Goal: Find specific page/section: Find specific page/section

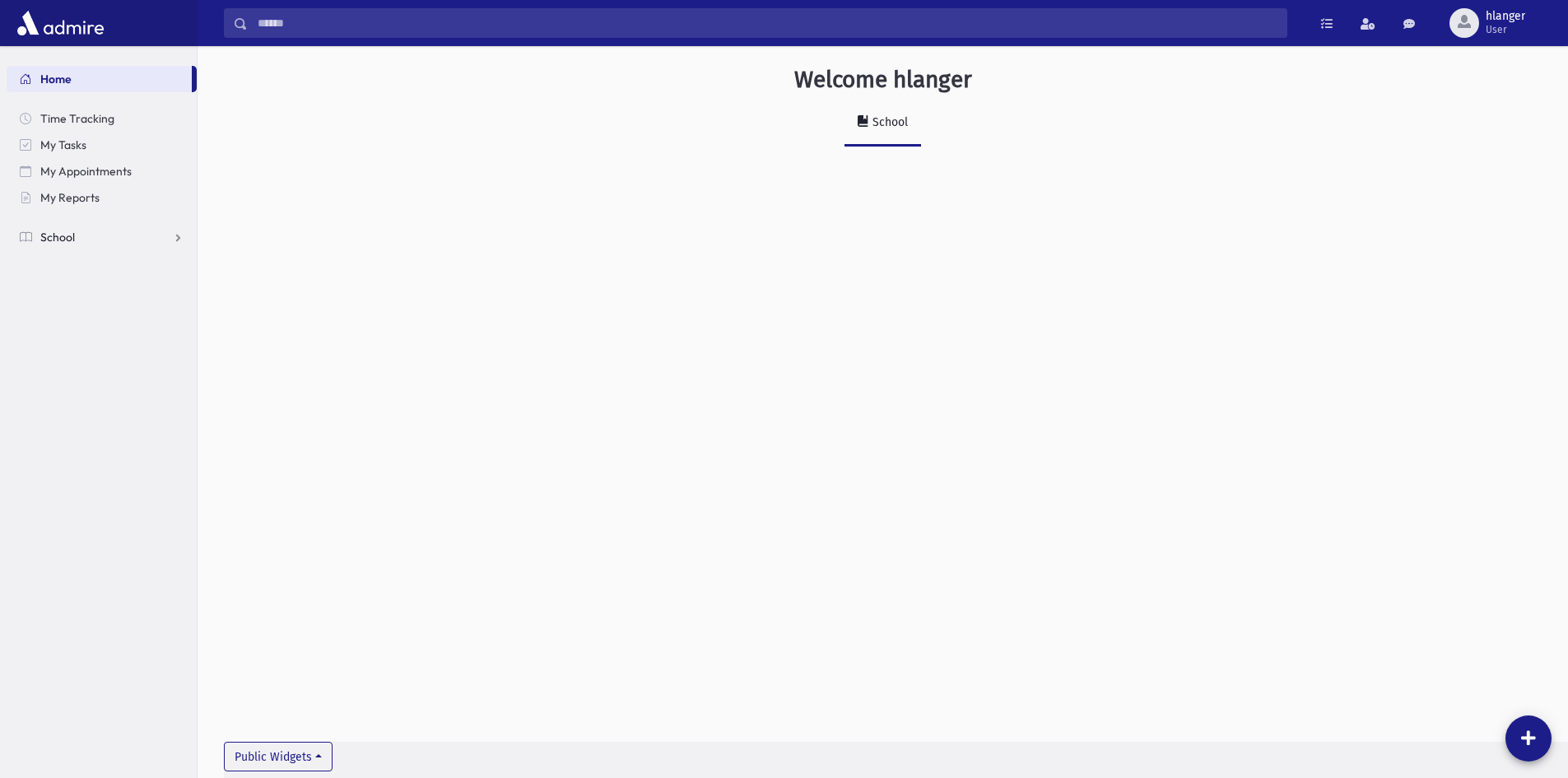
click at [82, 235] on link "School" at bounding box center [102, 237] width 190 height 27
click at [87, 273] on link "Students" at bounding box center [102, 263] width 190 height 27
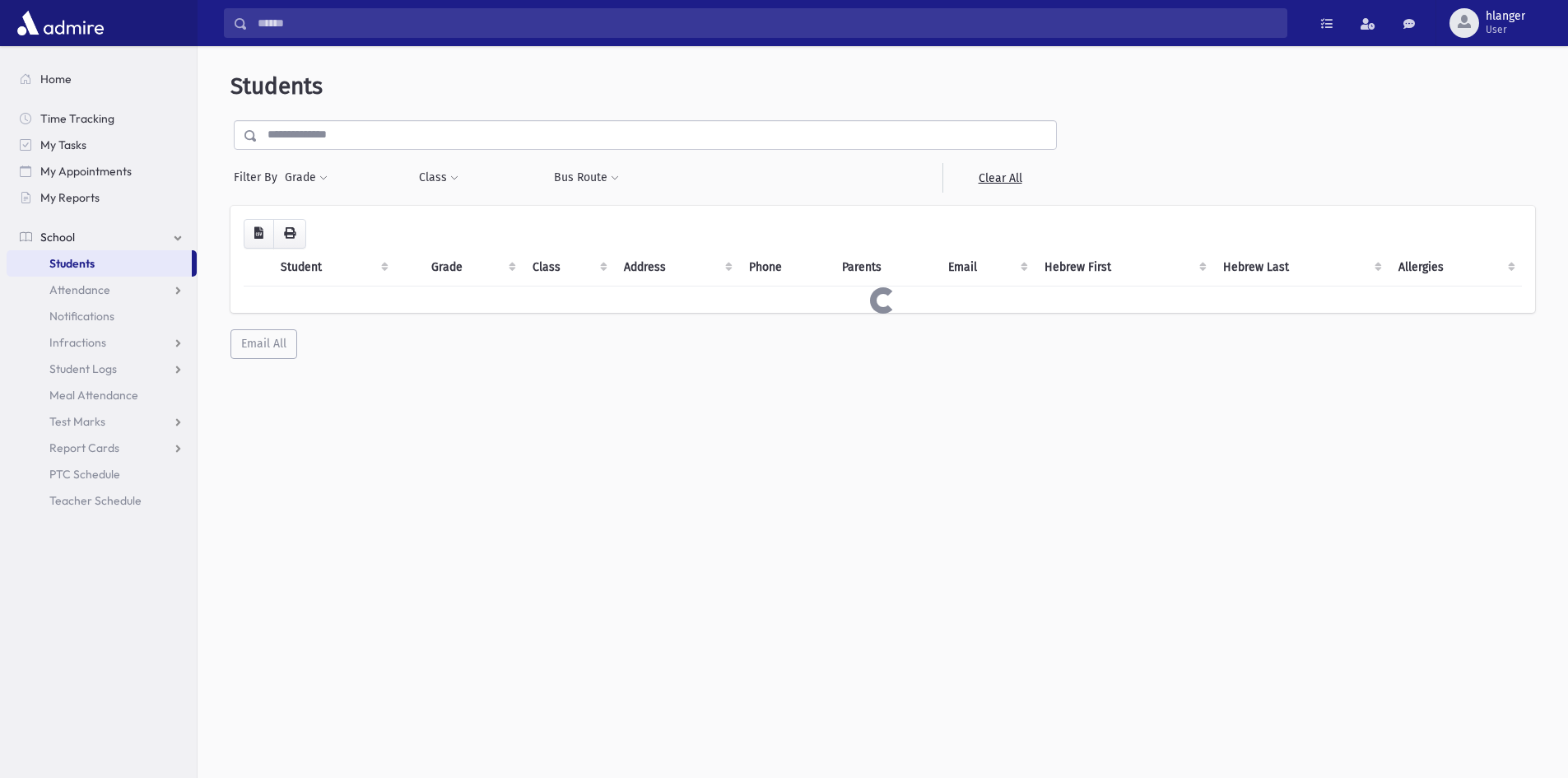
click at [416, 133] on input "text" at bounding box center [657, 134] width 798 height 29
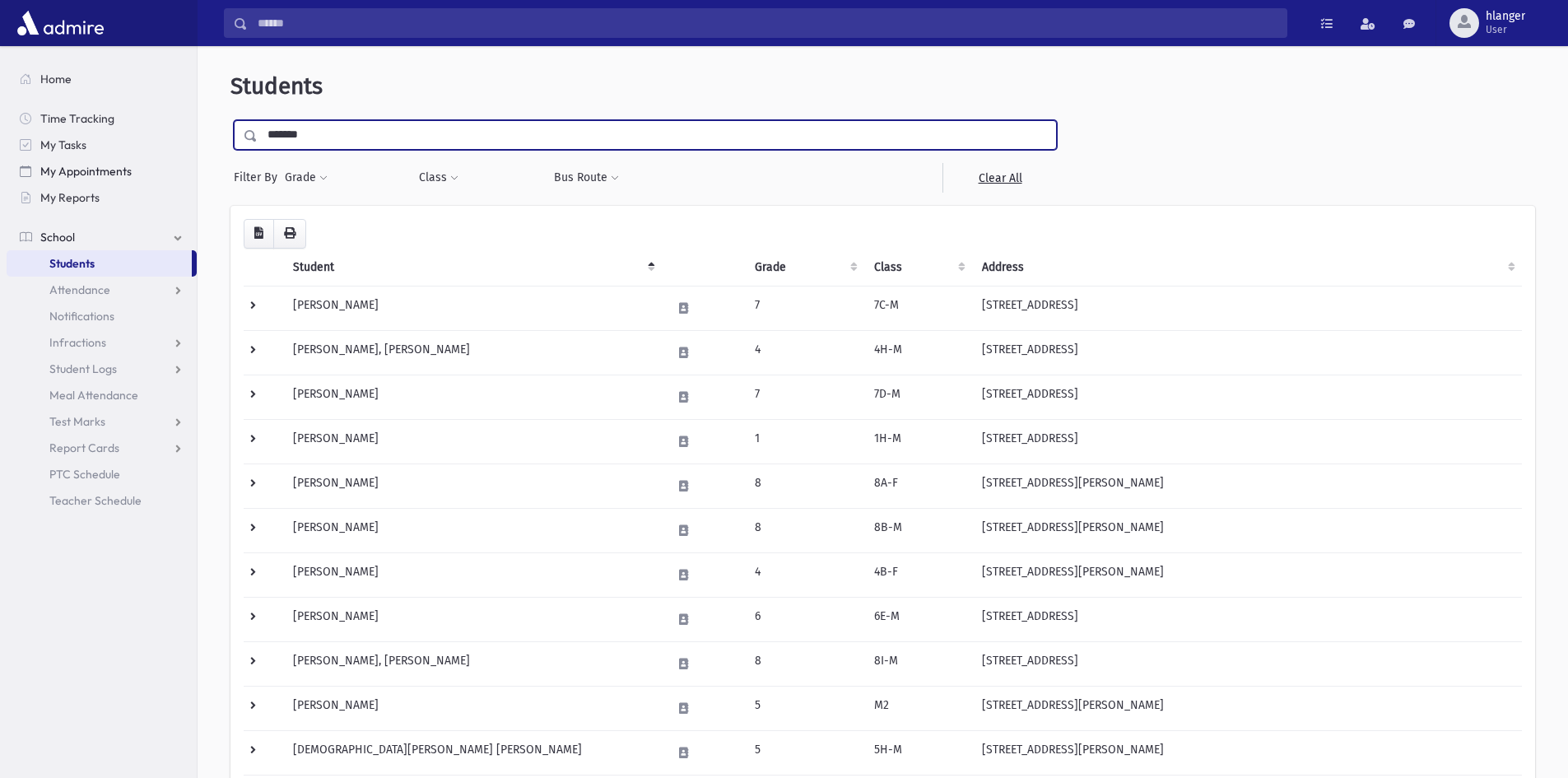
type input "*******"
click at [231, 120] on input "submit" at bounding box center [254, 130] width 47 height 22
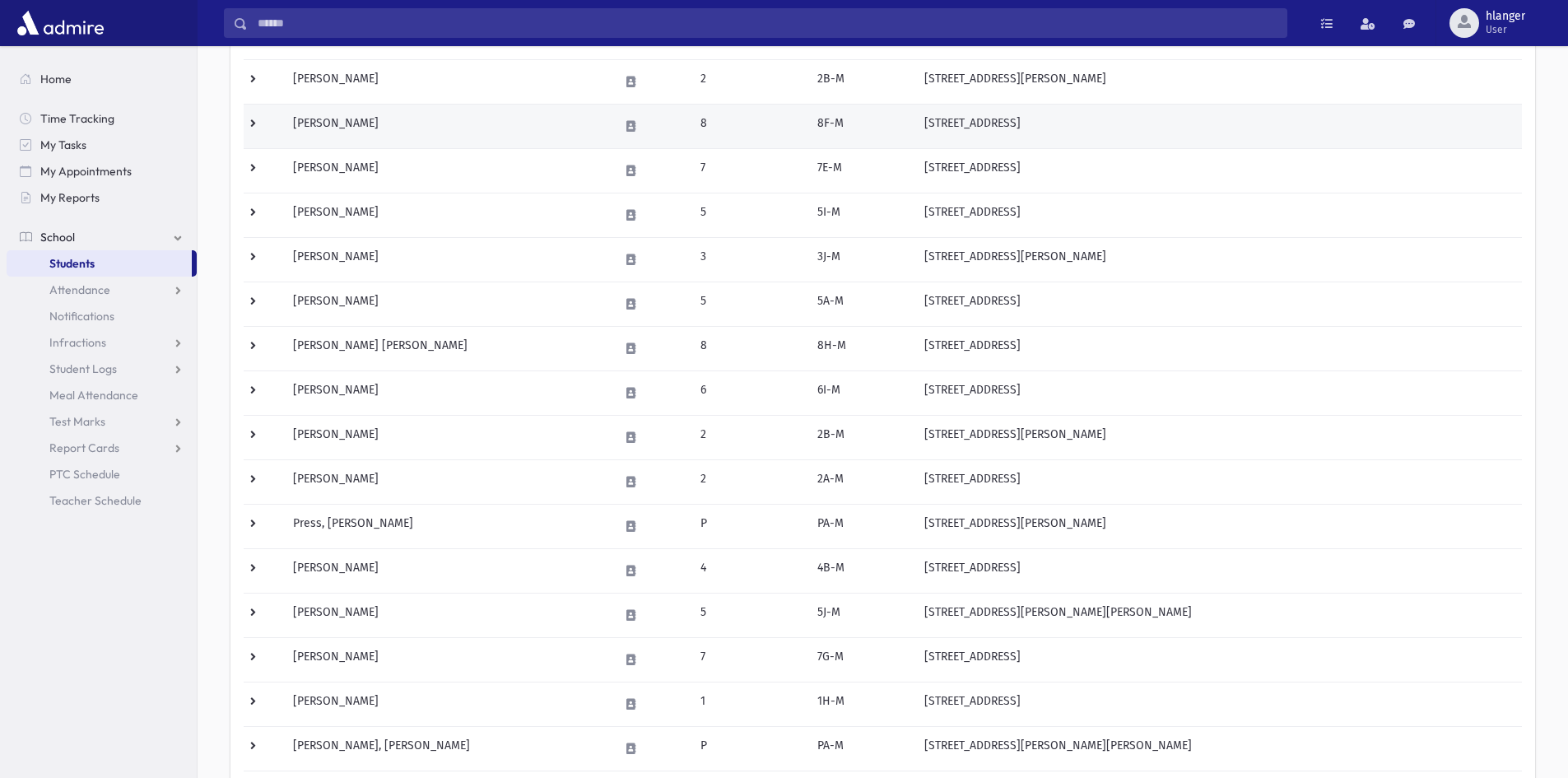
scroll to position [411, 0]
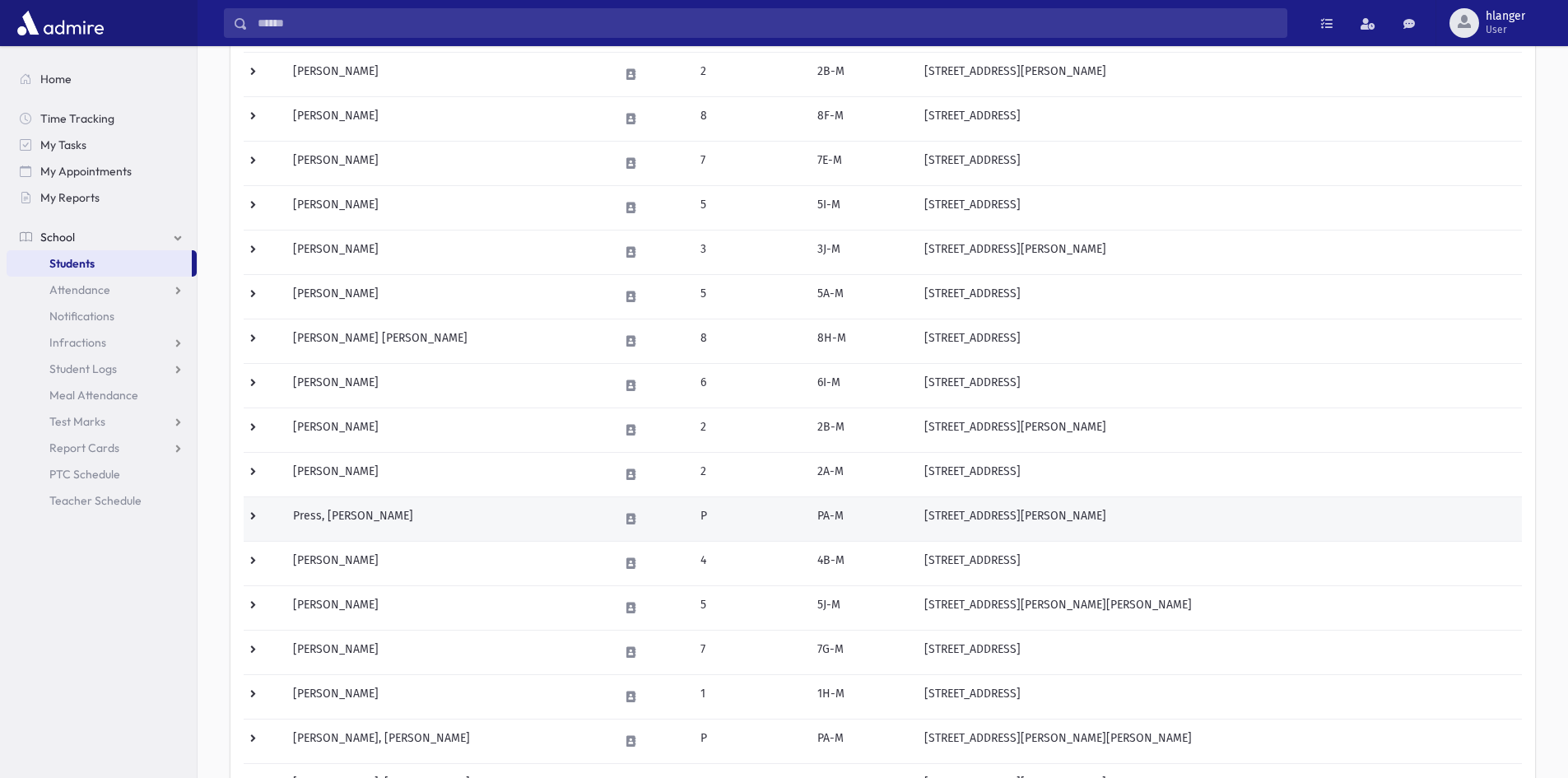
click at [585, 514] on td "Press, [PERSON_NAME]" at bounding box center [446, 518] width 325 height 45
click at [584, 516] on td "Press, [PERSON_NAME]" at bounding box center [446, 518] width 325 height 45
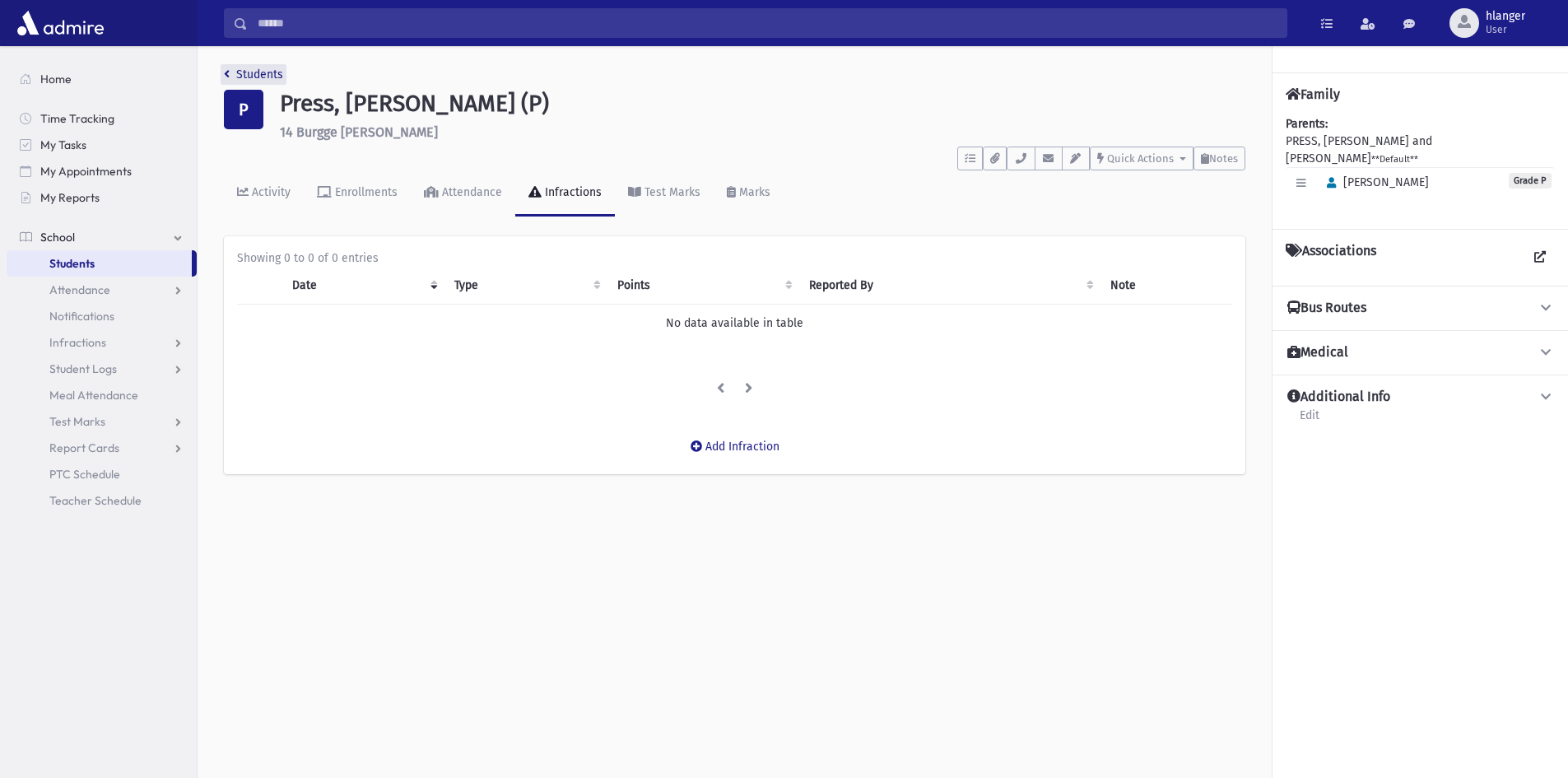
click at [250, 74] on link "Students" at bounding box center [254, 74] width 59 height 14
click at [236, 72] on link "Students" at bounding box center [254, 74] width 59 height 14
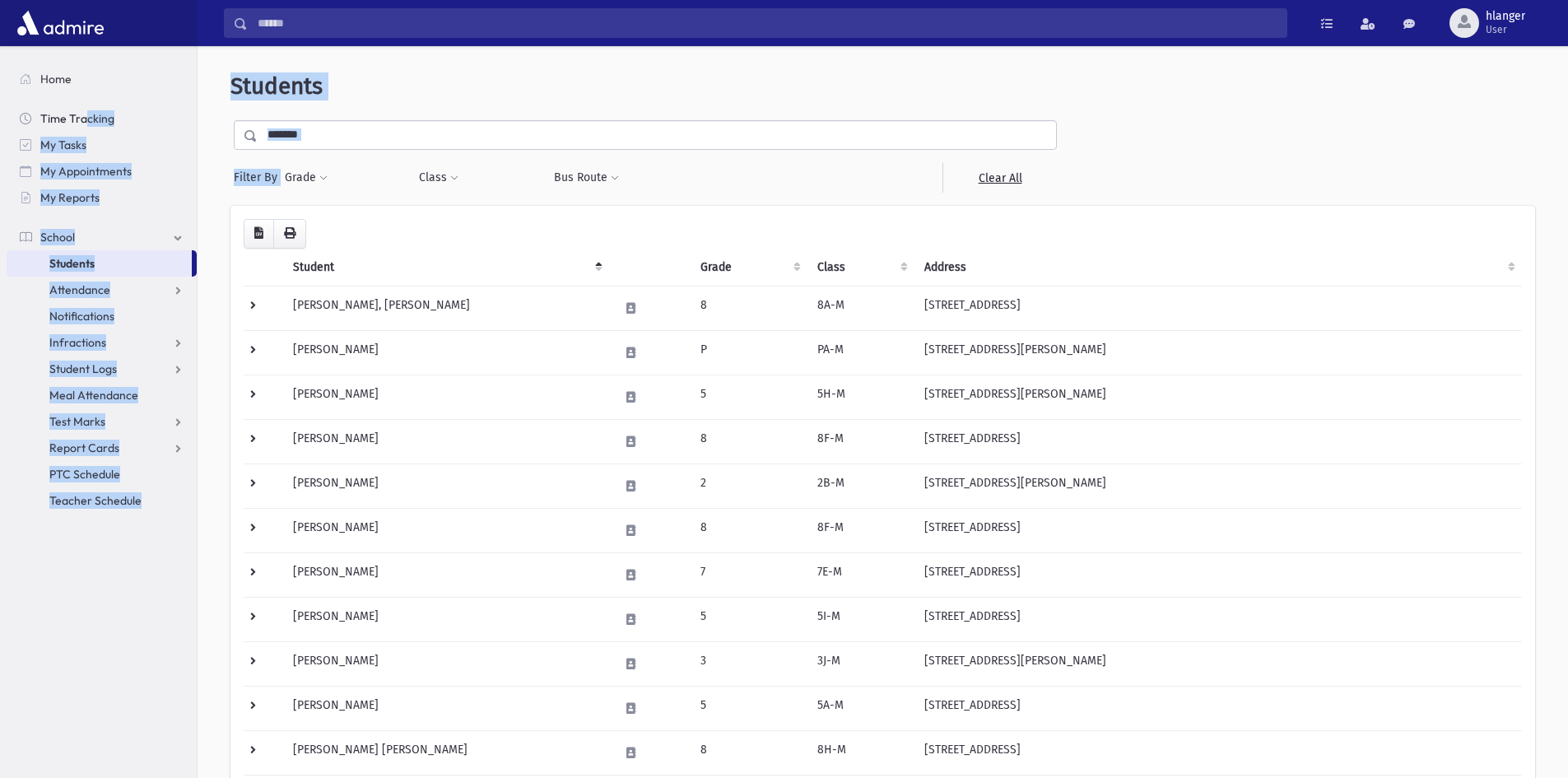
drag, startPoint x: 338, startPoint y: 154, endPoint x: 83, endPoint y: 128, distance: 256.3
click at [83, 128] on div "Search Results Students" at bounding box center [784, 743] width 1568 height 1487
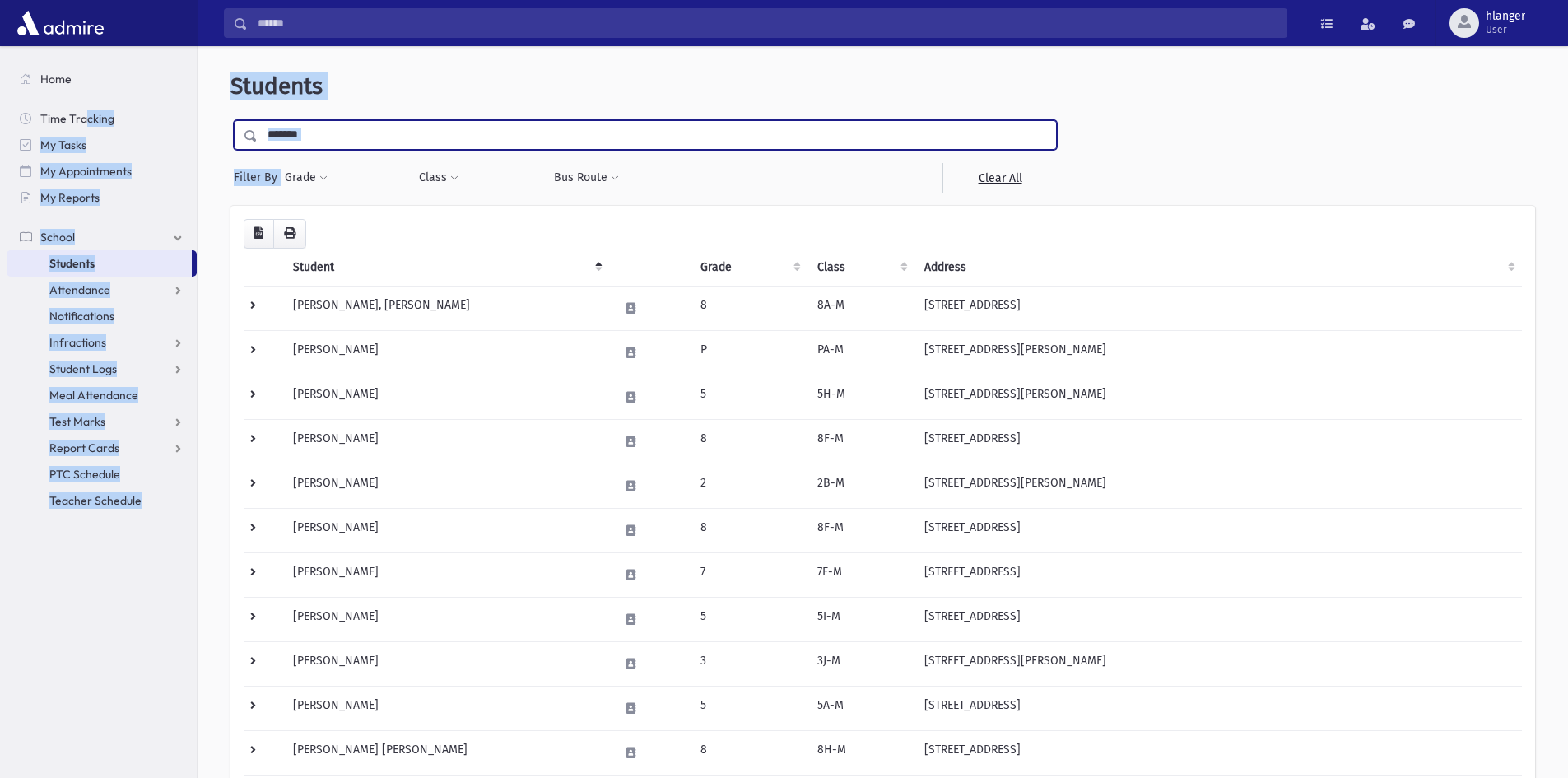
click at [321, 137] on input "*******" at bounding box center [657, 134] width 798 height 29
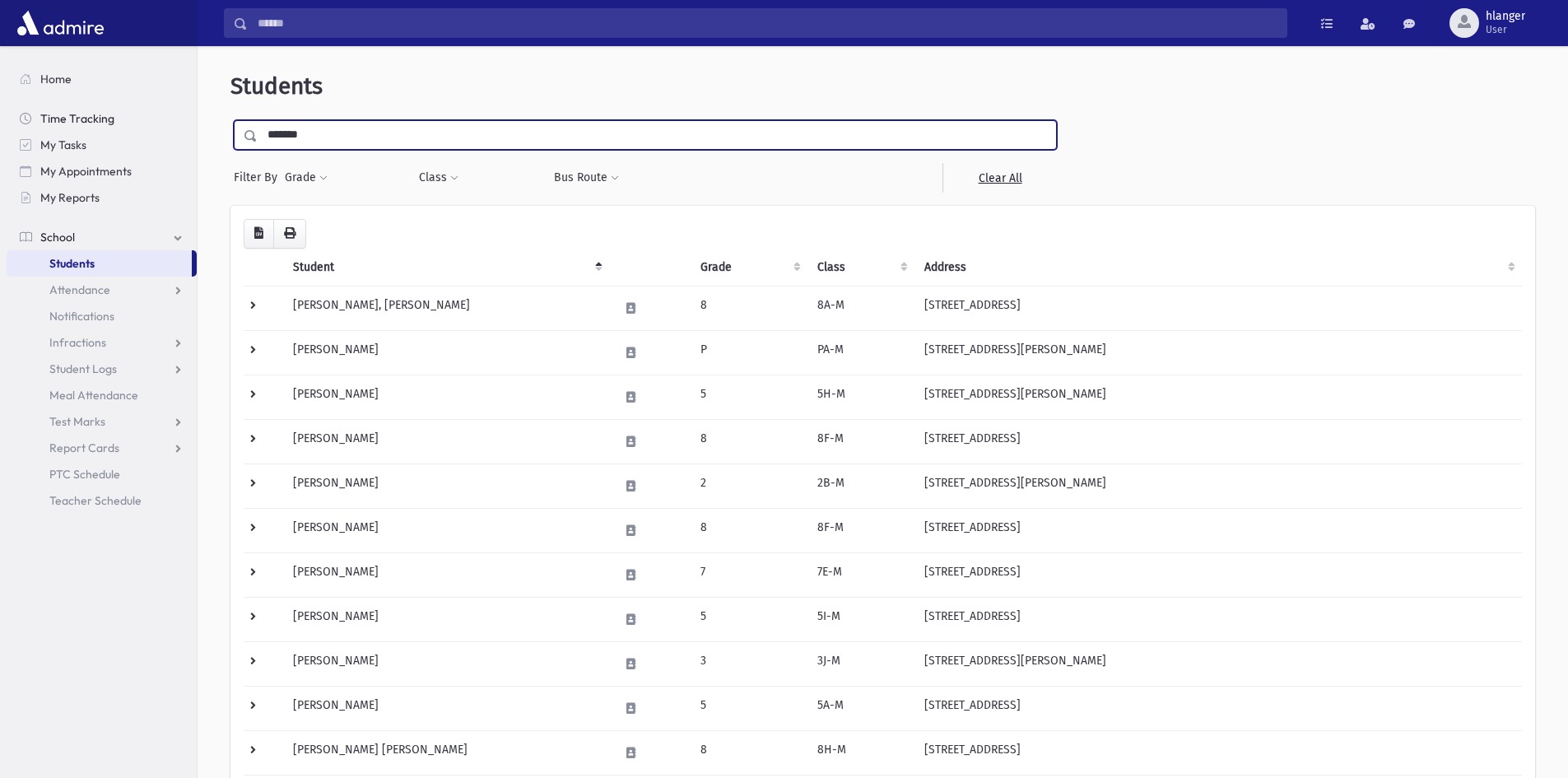
drag, startPoint x: 321, startPoint y: 137, endPoint x: 173, endPoint y: 114, distance: 149.8
click at [173, 114] on div "Search Results Students" at bounding box center [784, 743] width 1568 height 1487
